Goal: Transaction & Acquisition: Book appointment/travel/reservation

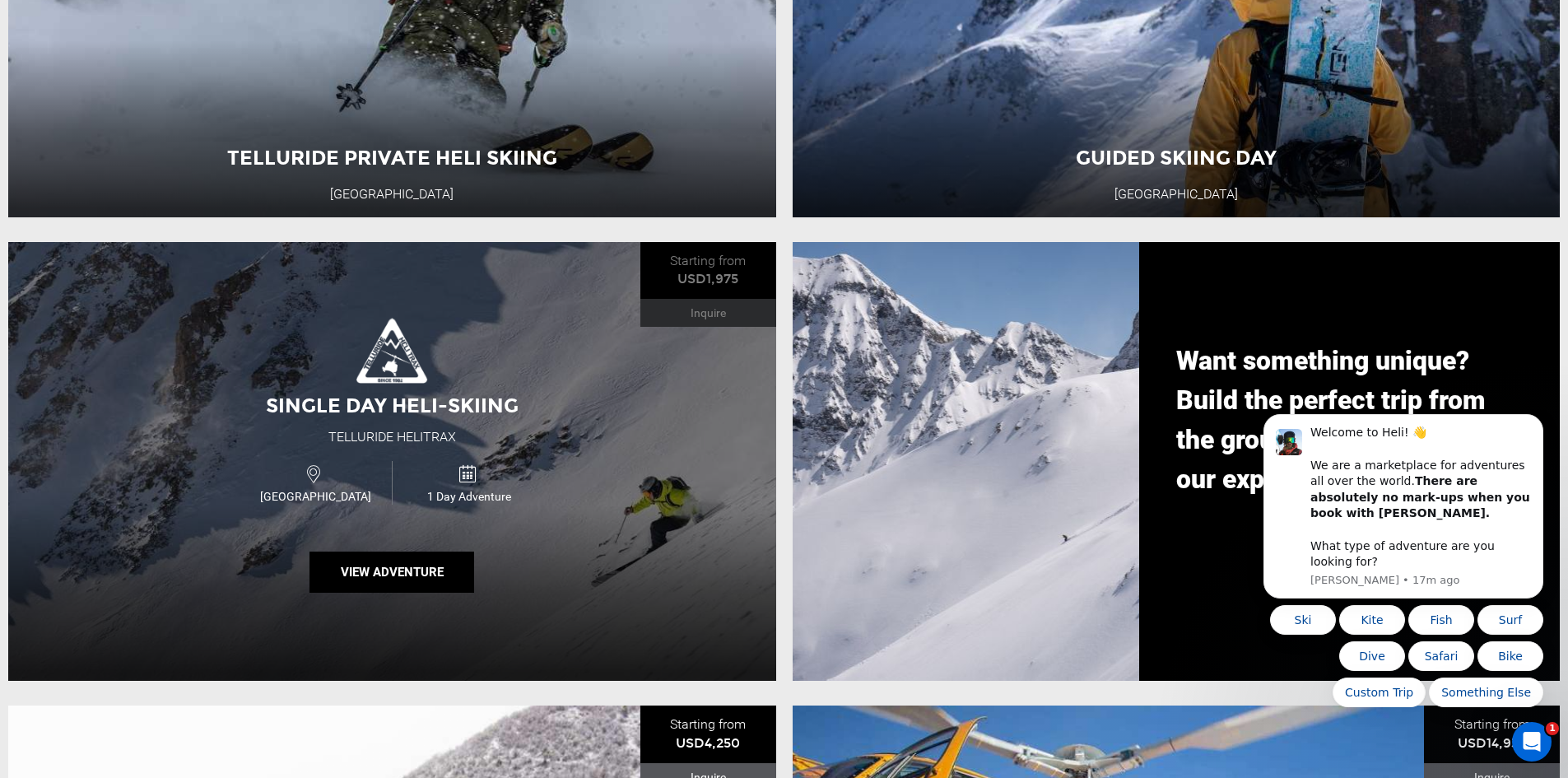
scroll to position [1565, 0]
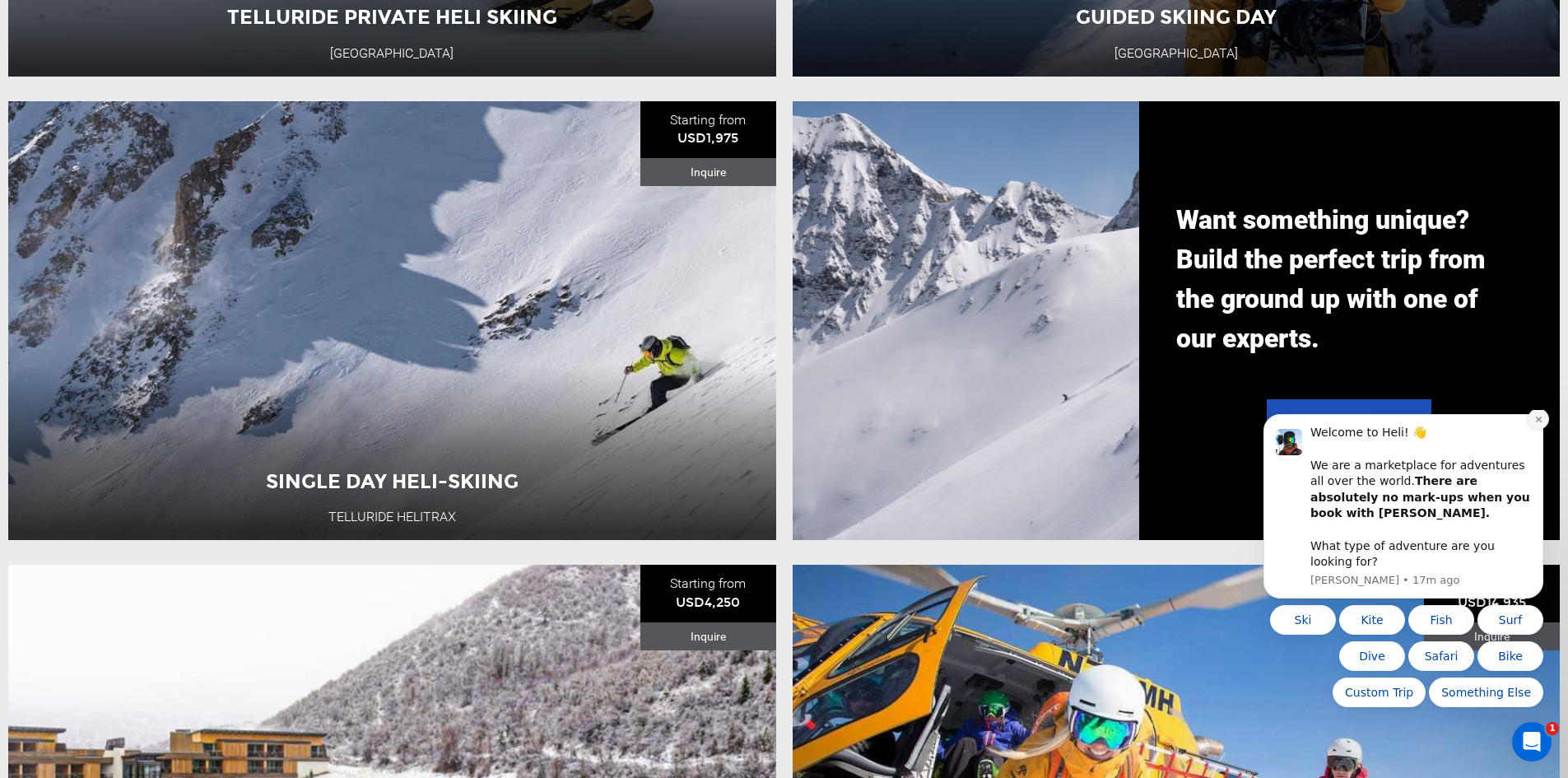
click at [1530, 430] on button "Dismiss notification" at bounding box center [1539, 420] width 21 height 21
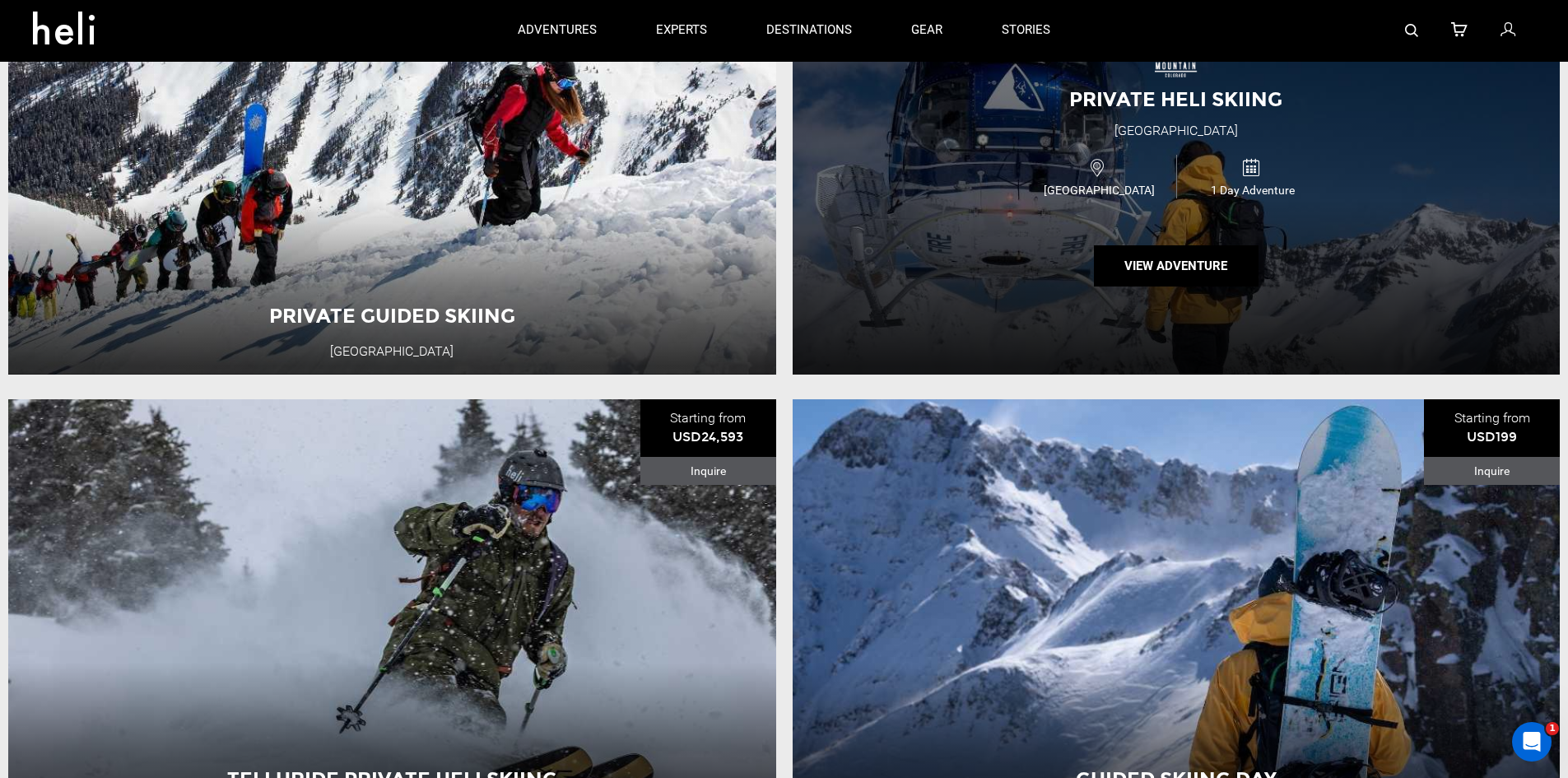
scroll to position [659, 0]
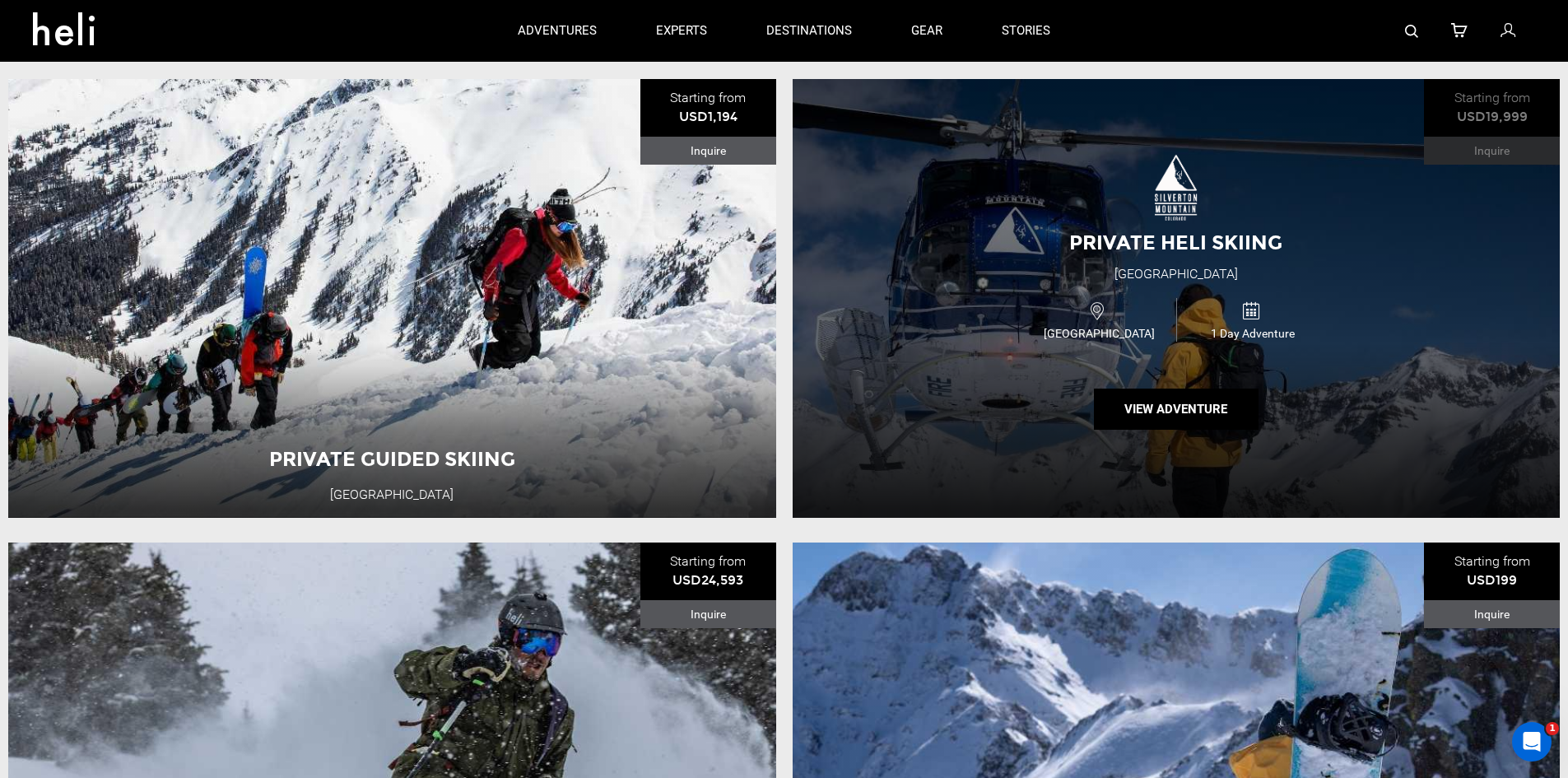
click at [1211, 257] on div "Private Heli Skiing" at bounding box center [1176, 242] width 254 height 28
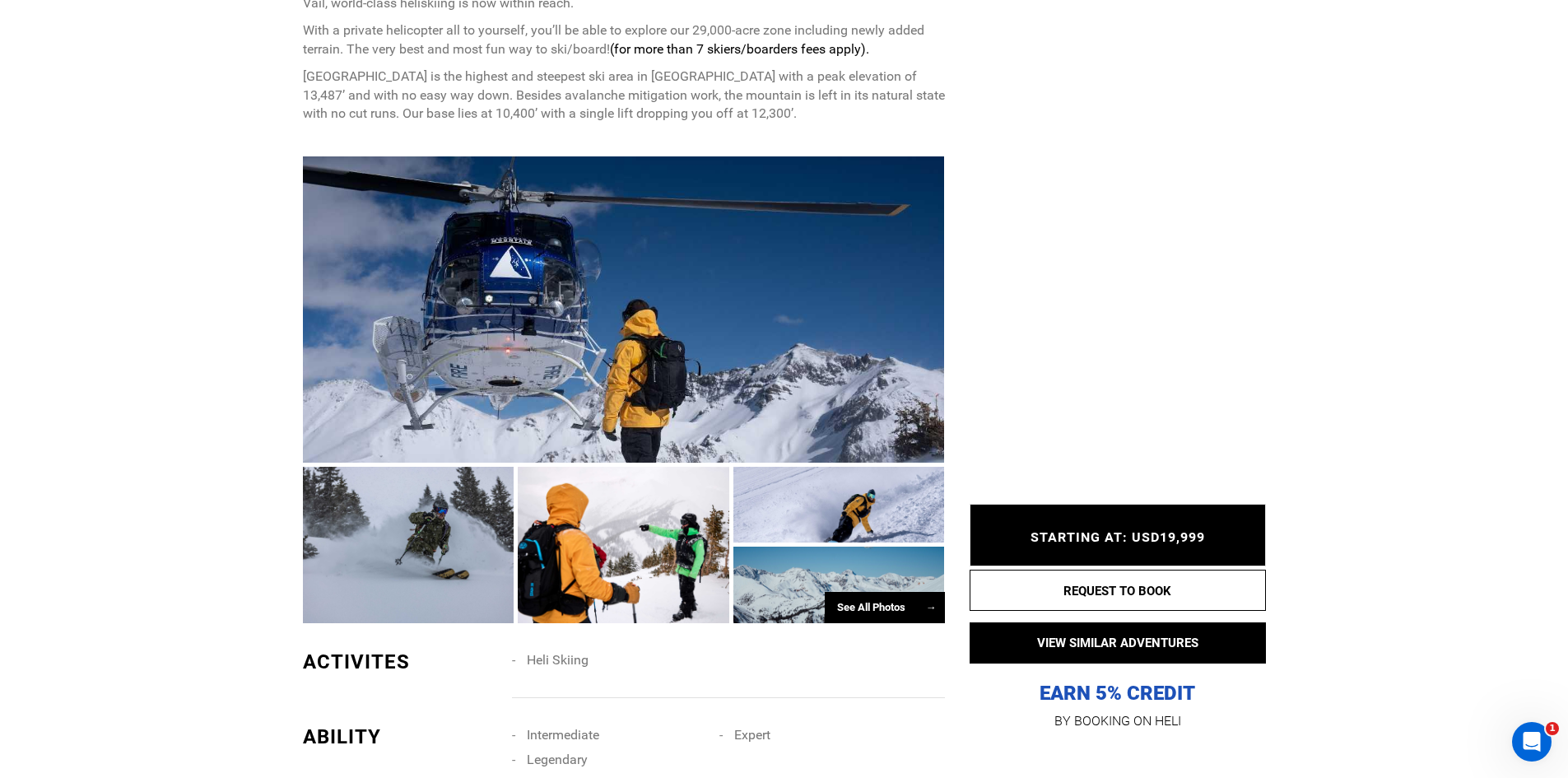
scroll to position [1071, 0]
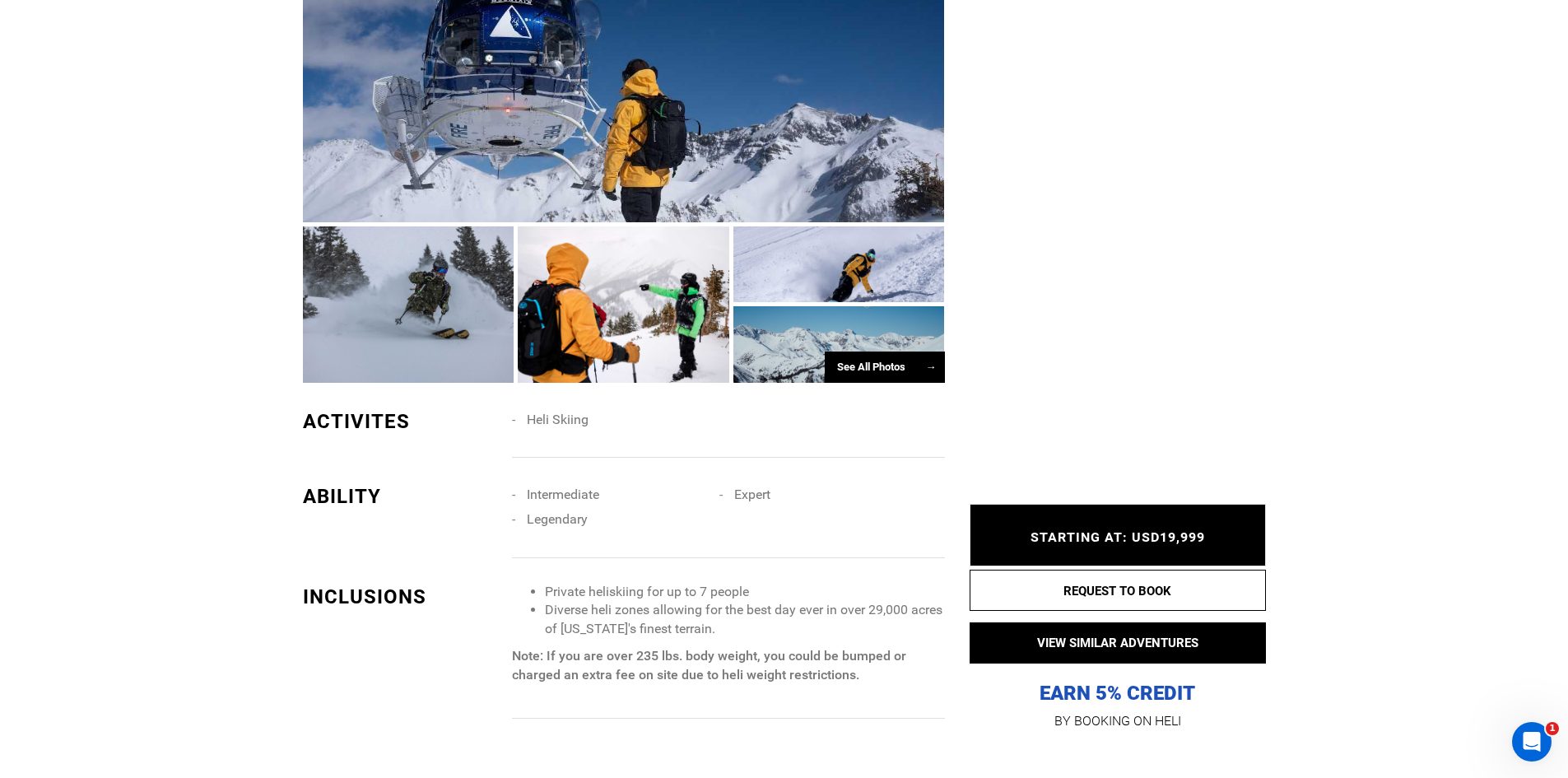
click at [873, 352] on div "See All Photos →" at bounding box center [885, 367] width 120 height 32
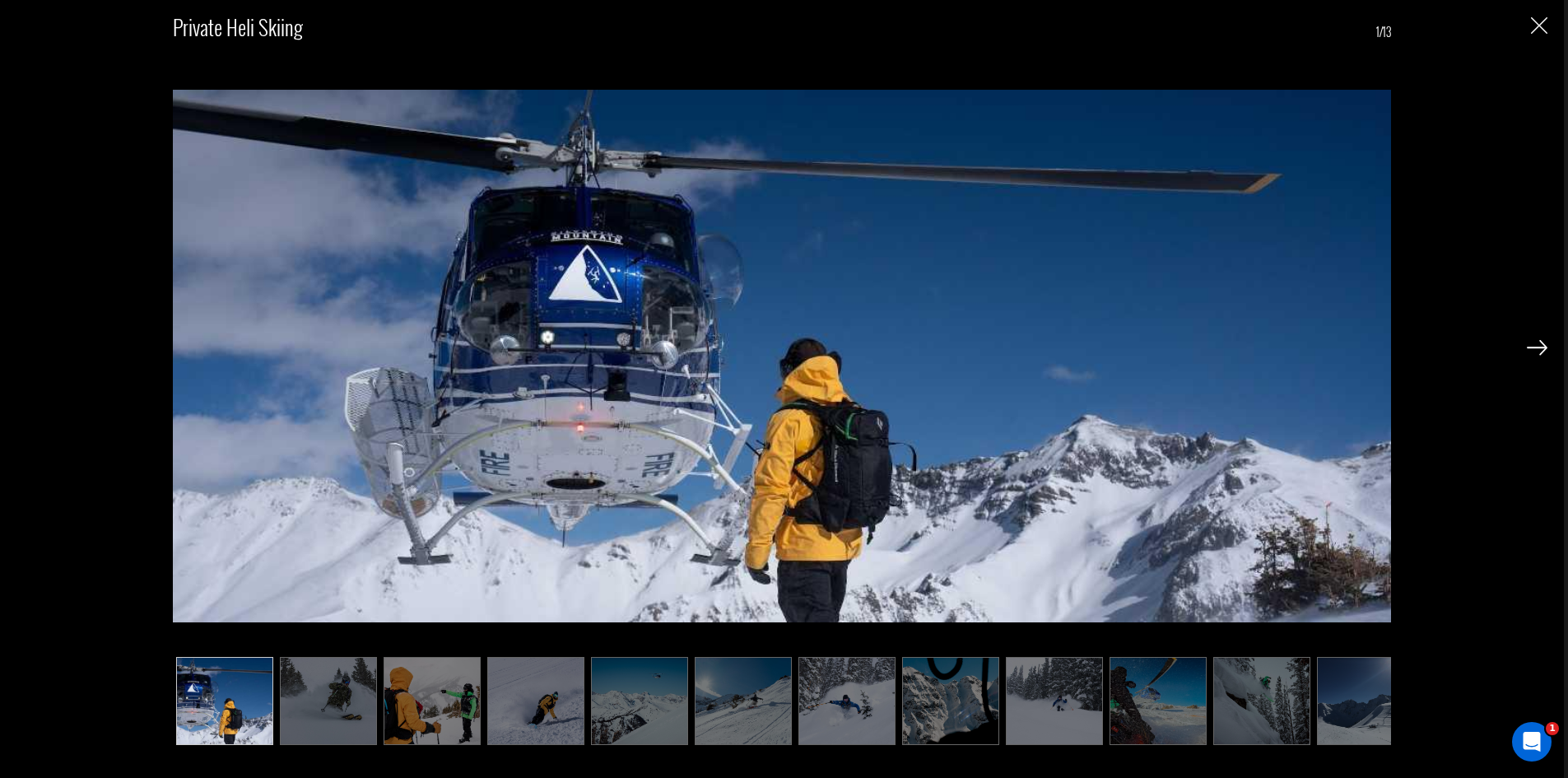
scroll to position [1400, 0]
click at [884, 705] on img at bounding box center [847, 701] width 97 height 89
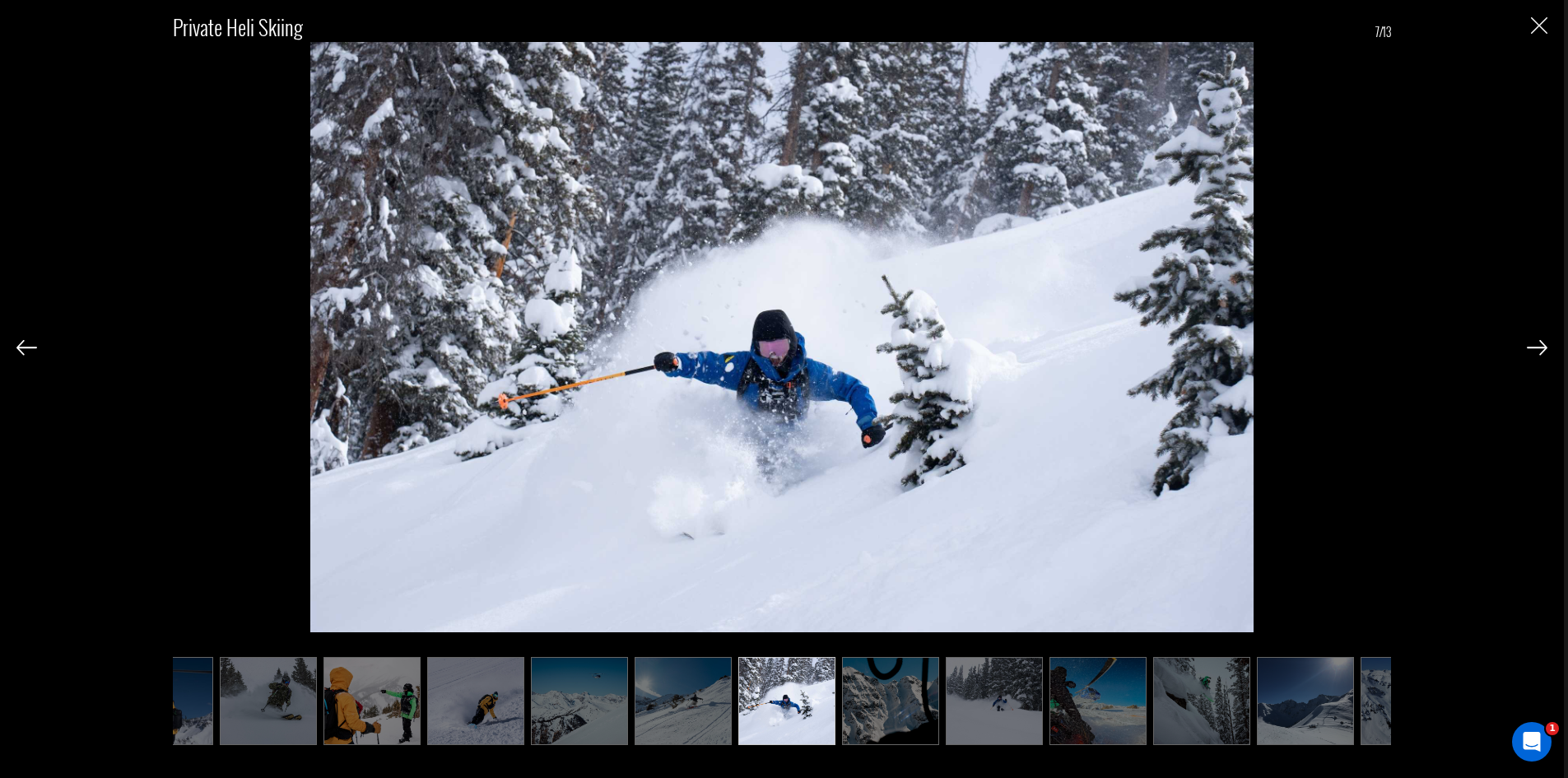
scroll to position [0, 130]
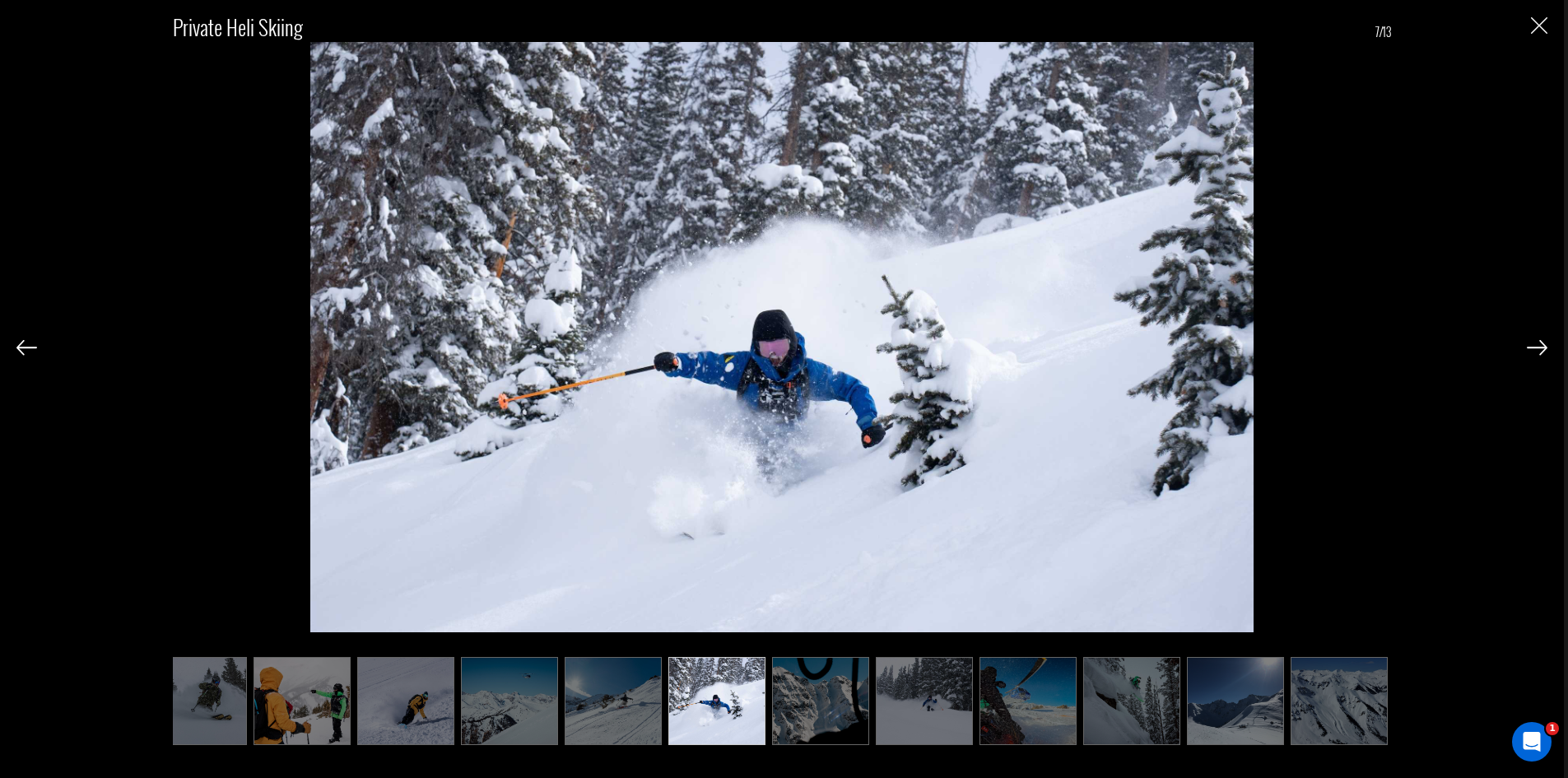
click at [834, 701] on img at bounding box center [820, 701] width 97 height 89
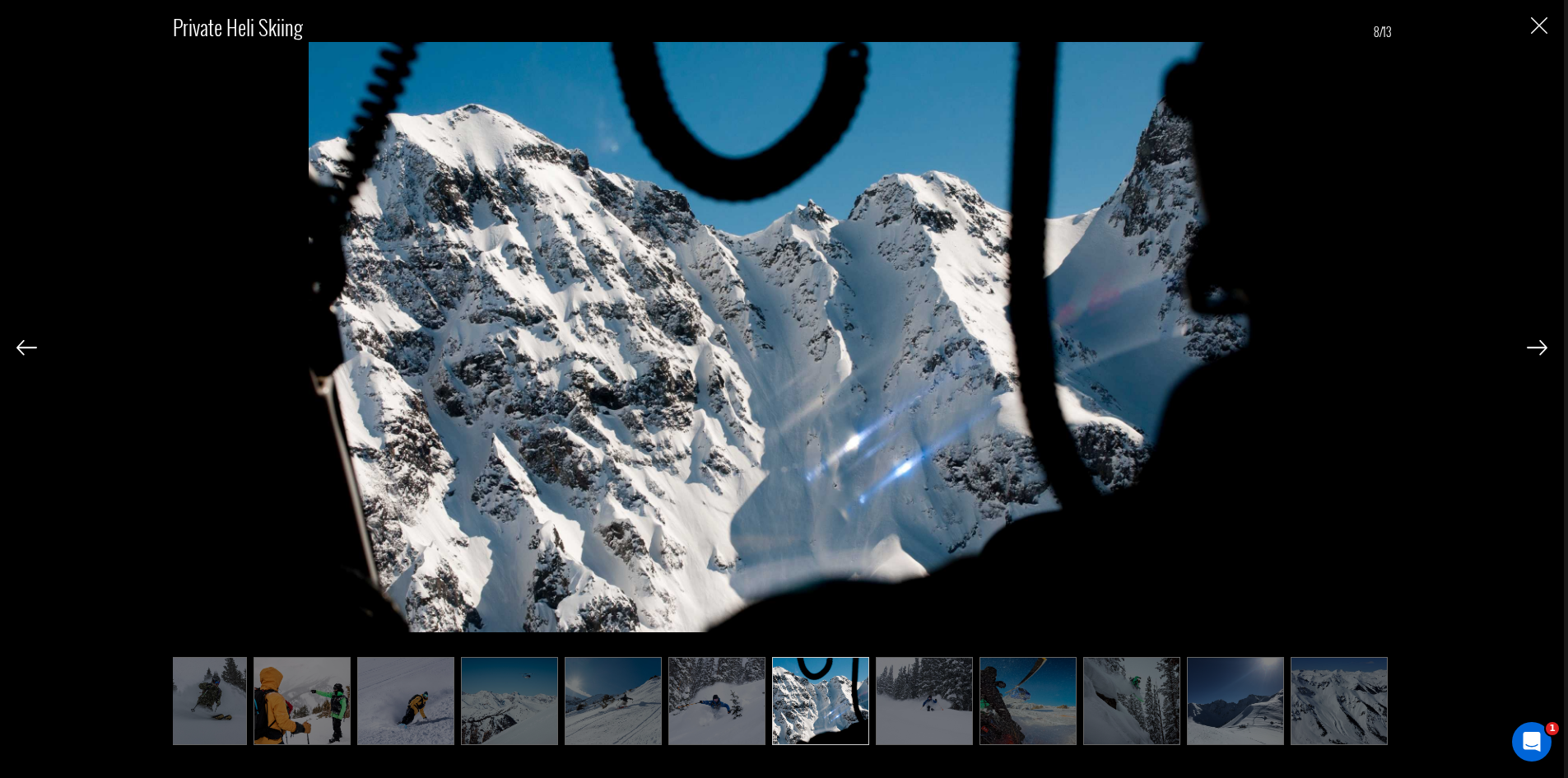
click at [905, 697] on img at bounding box center [925, 701] width 97 height 89
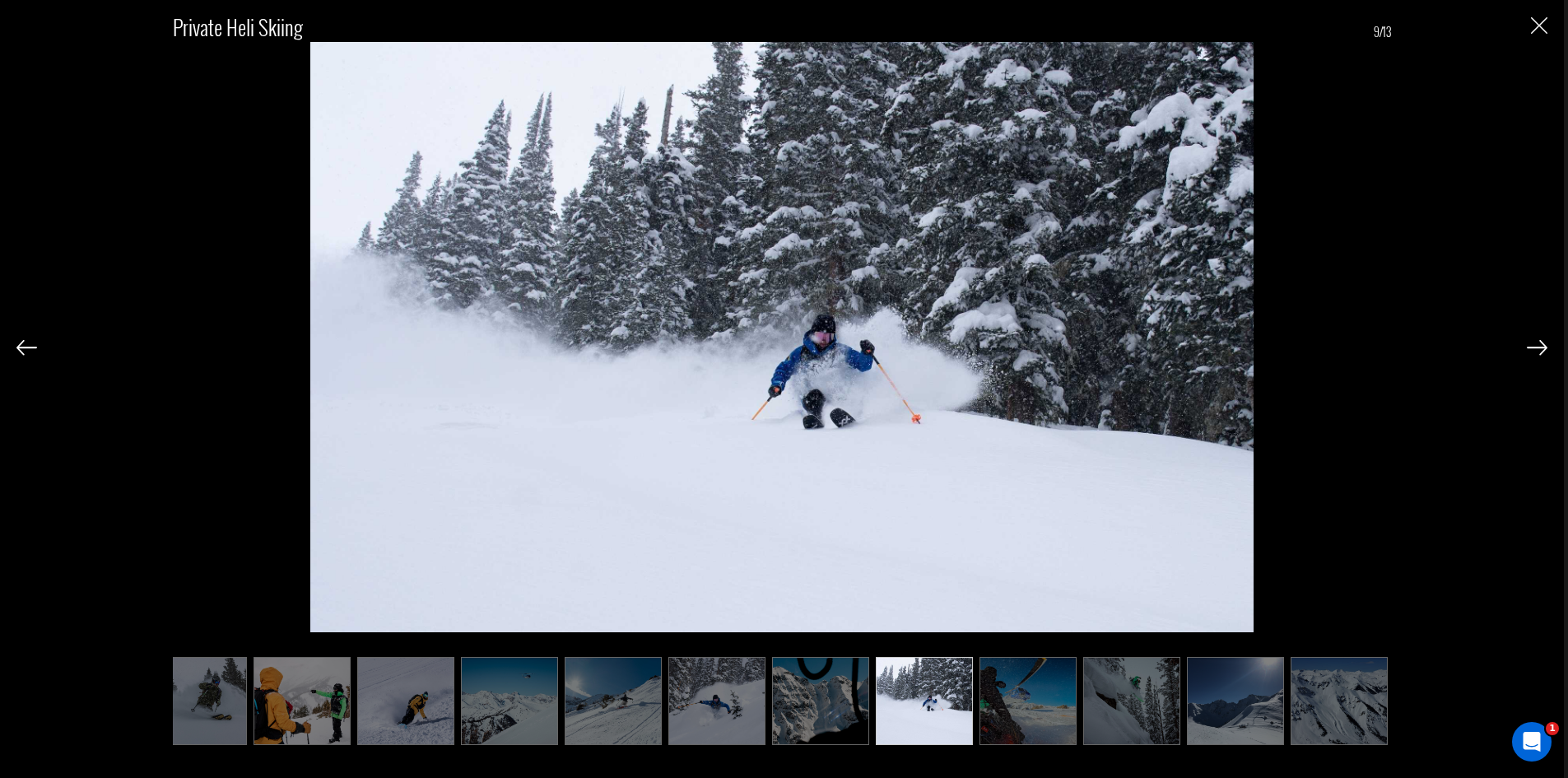
click at [1002, 696] on img at bounding box center [1029, 701] width 97 height 89
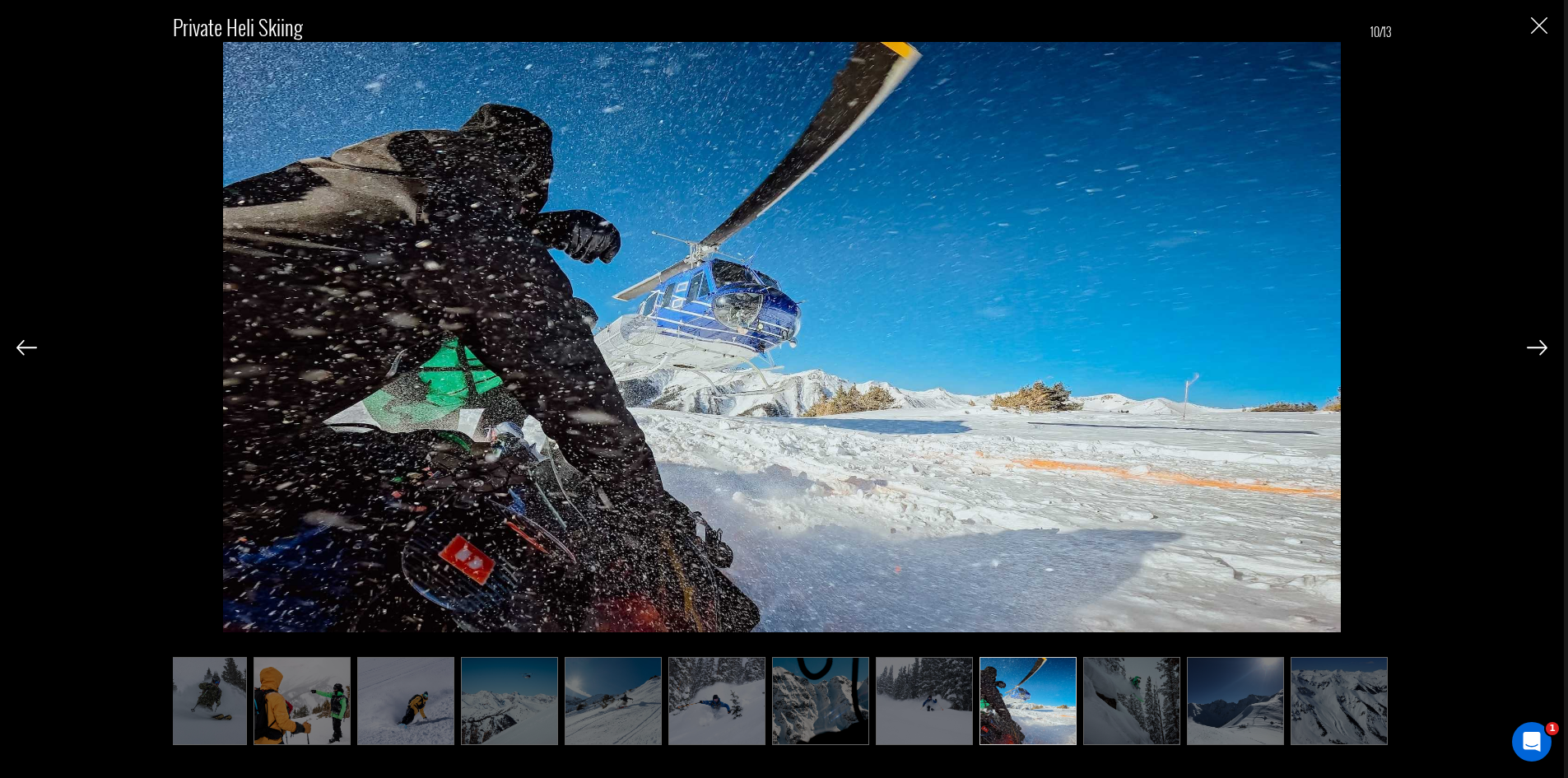
click at [1103, 696] on img at bounding box center [1132, 701] width 97 height 89
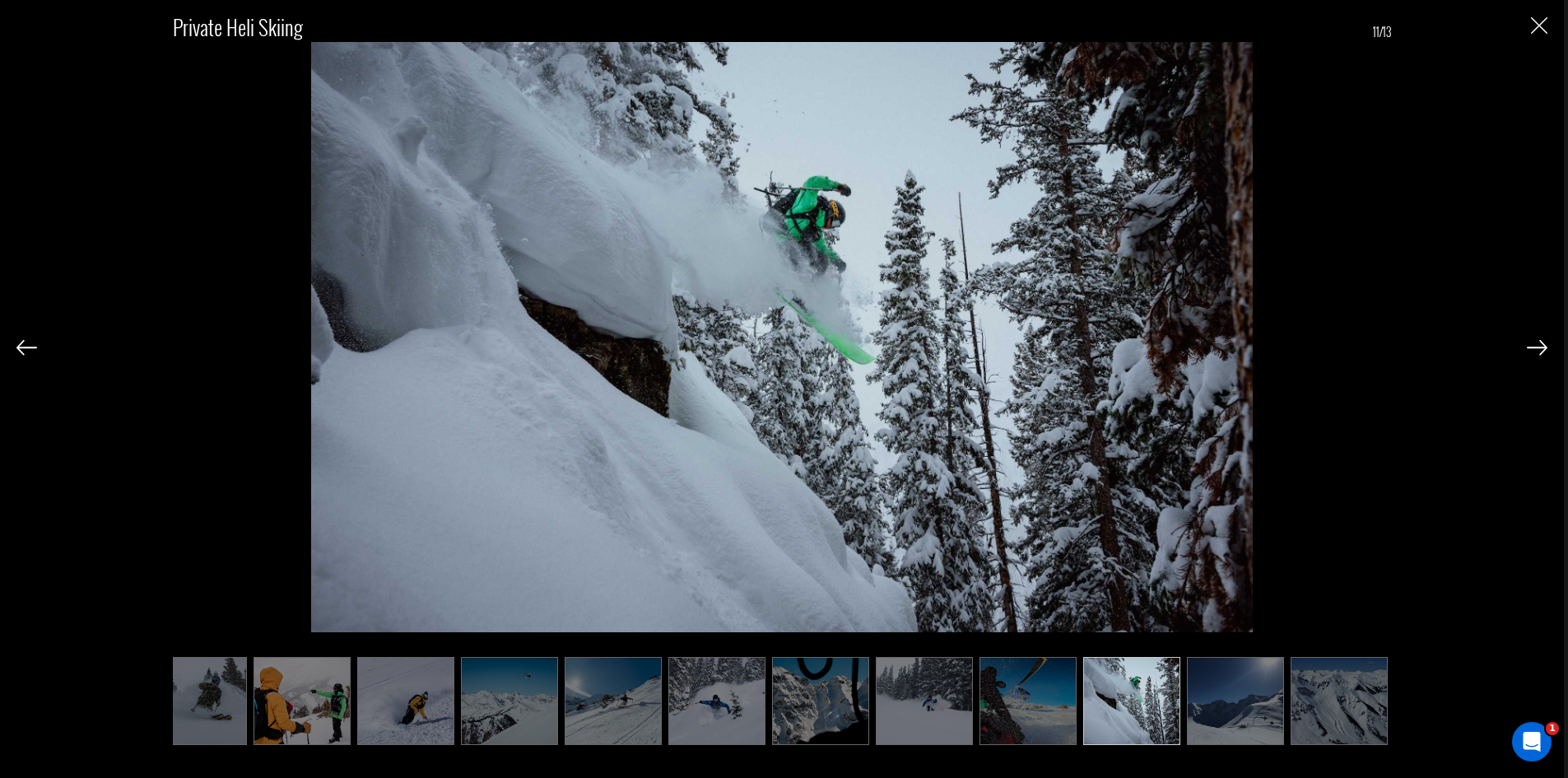
click at [1181, 696] on ul at bounding box center [783, 701] width 1219 height 89
click at [1245, 696] on img at bounding box center [1236, 701] width 97 height 89
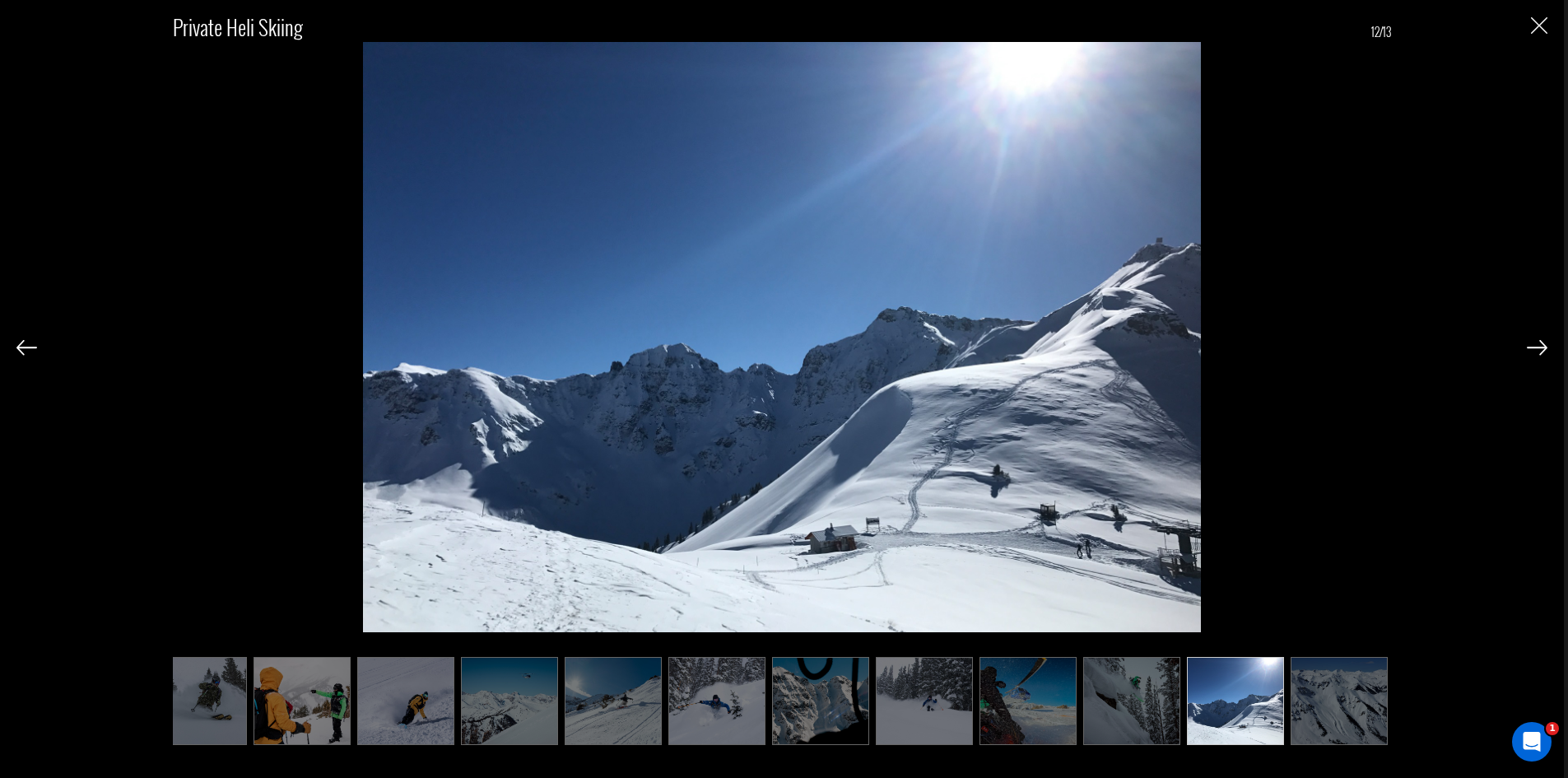
click at [1327, 698] on img at bounding box center [1339, 701] width 97 height 89
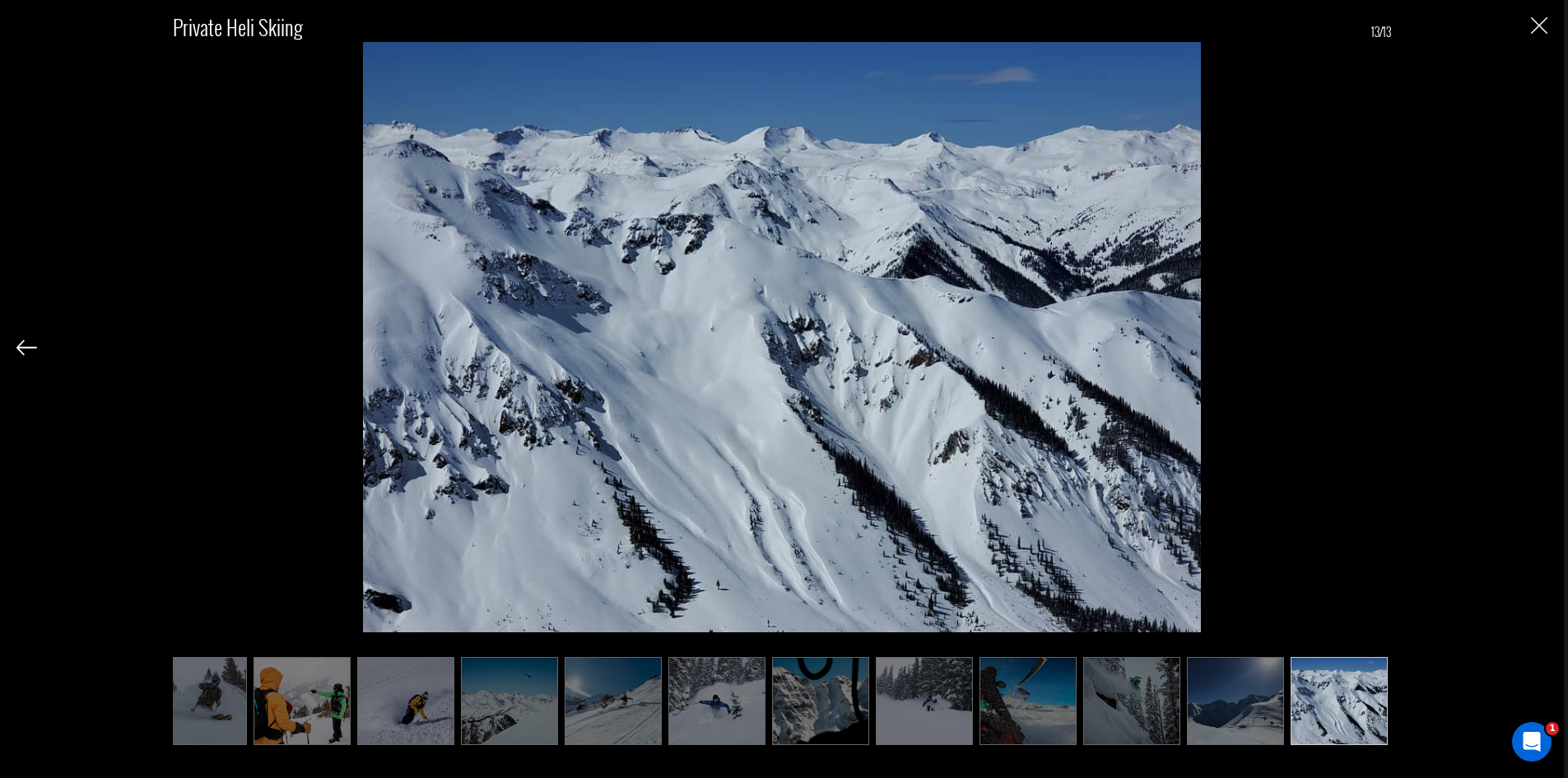
click at [1252, 704] on img at bounding box center [1236, 701] width 97 height 89
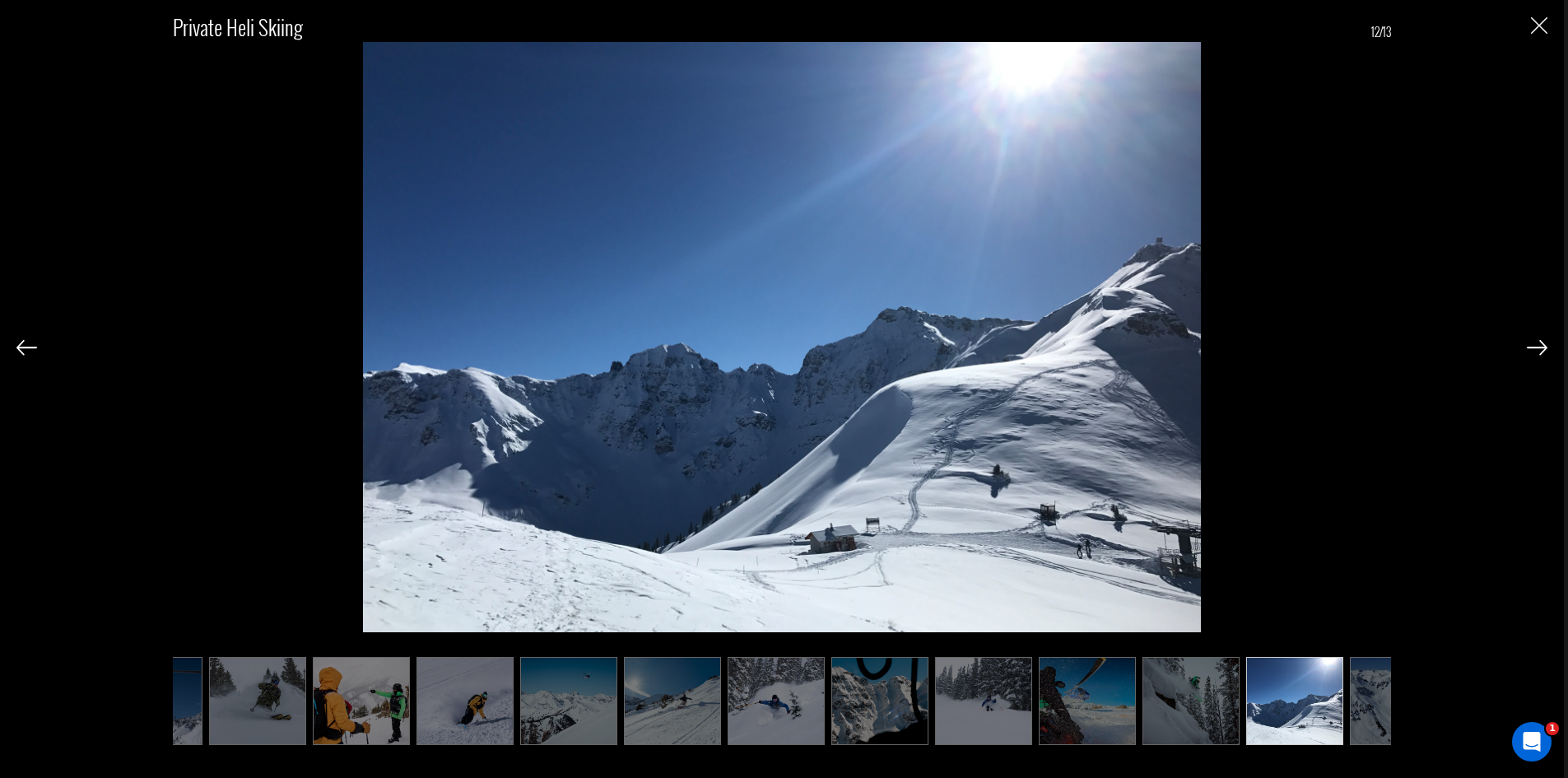
scroll to position [0, 48]
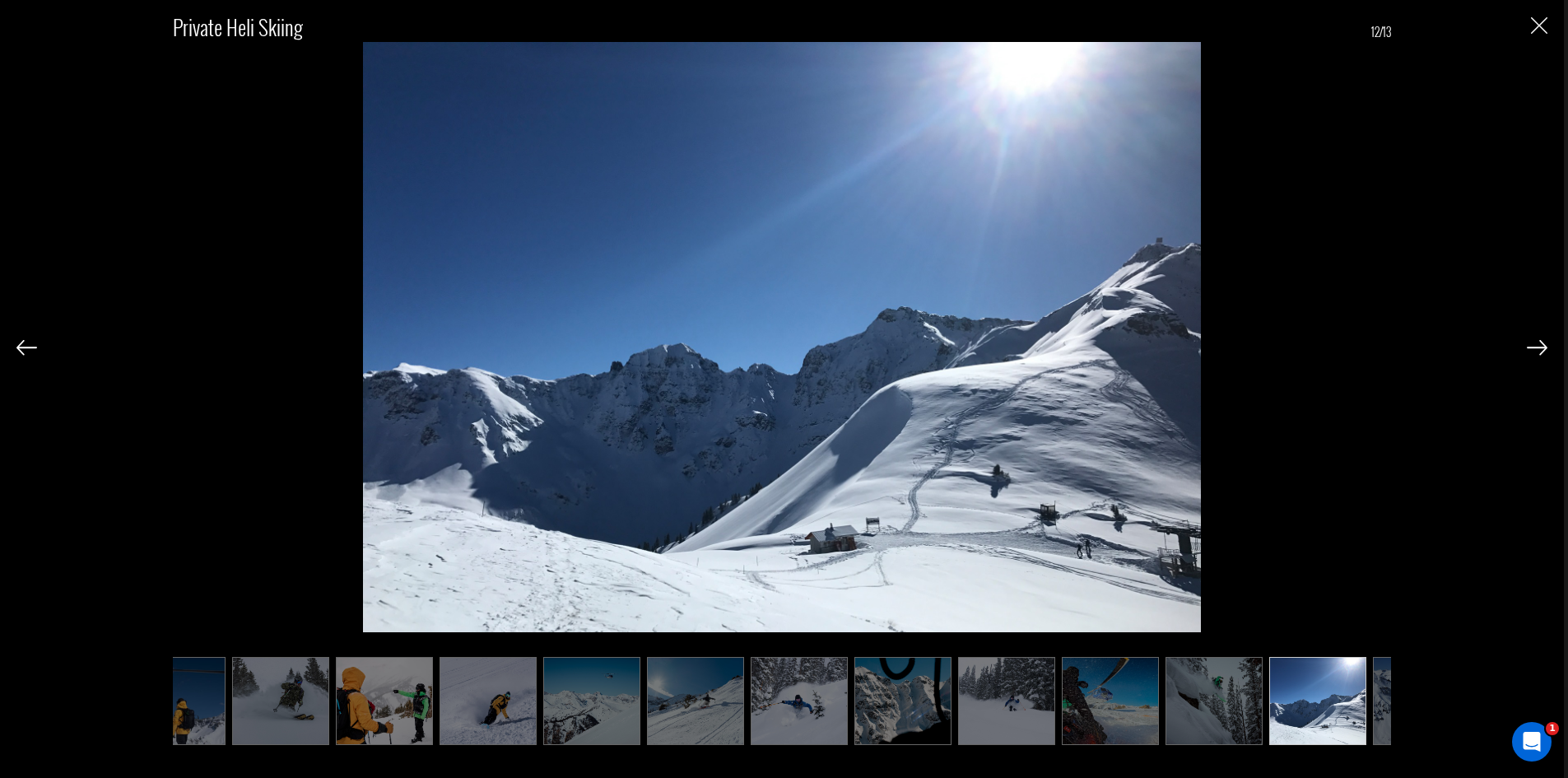
click at [1540, 30] on img "Close" at bounding box center [1539, 25] width 17 height 17
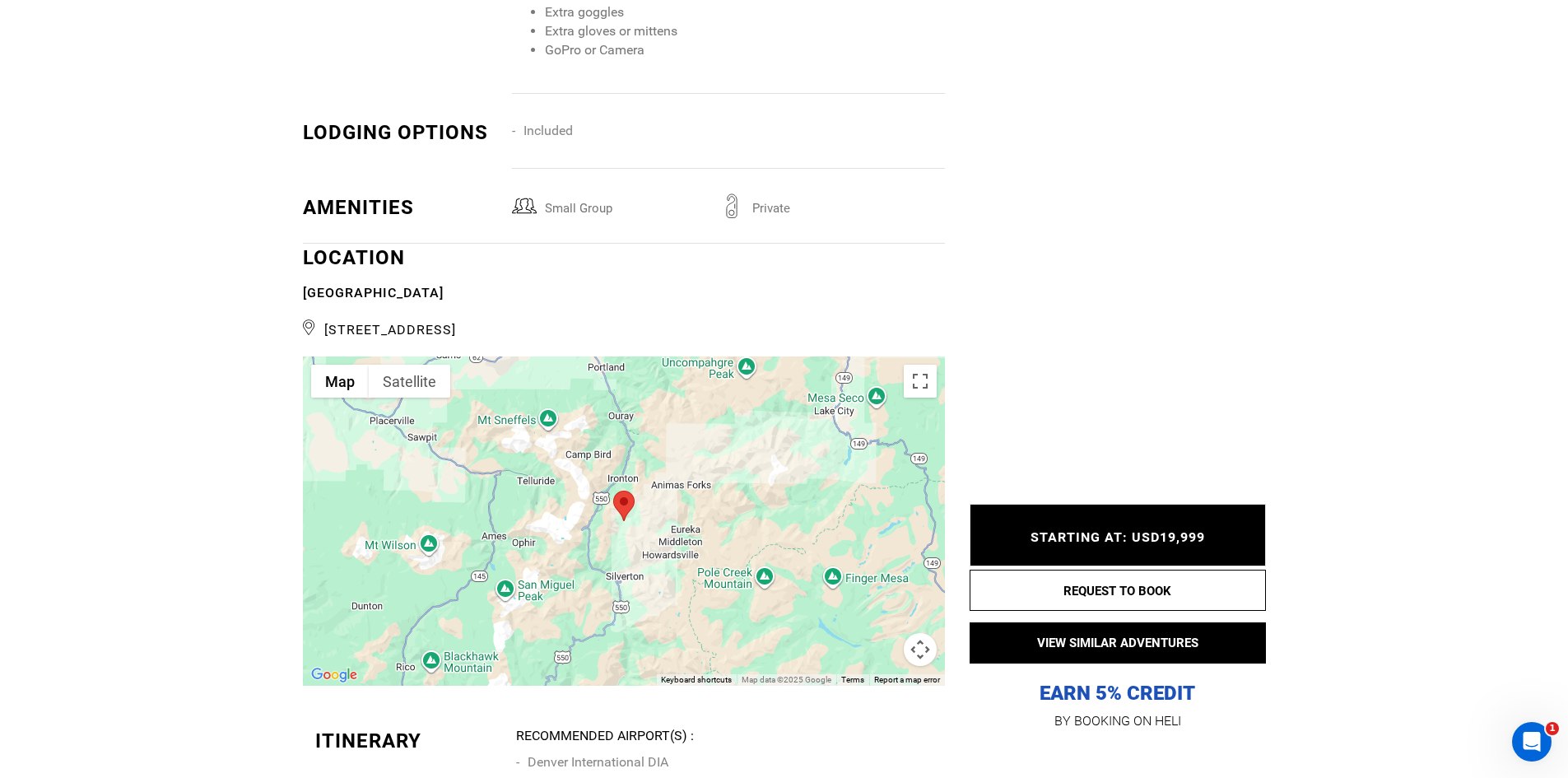
scroll to position [3048, 0]
